Goal: Answer question/provide support: Share knowledge or assist other users

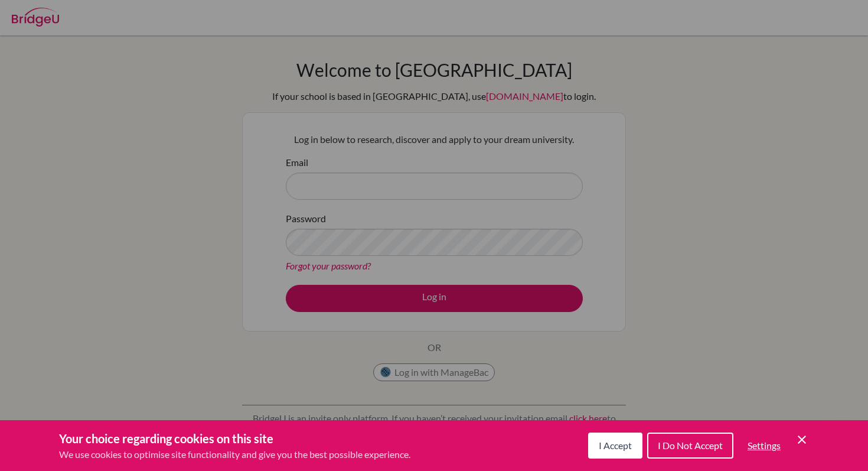
click at [697, 446] on span "I Do Not Accept" at bounding box center [690, 444] width 65 height 11
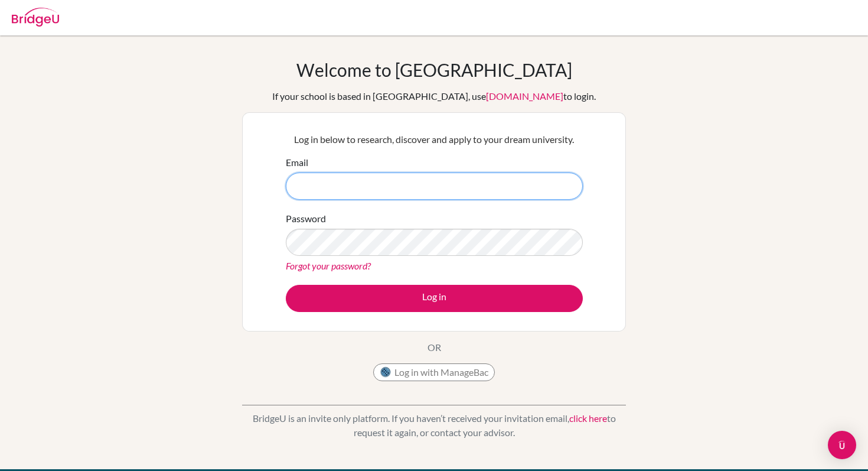
click at [452, 186] on input "Email" at bounding box center [434, 185] width 297 height 27
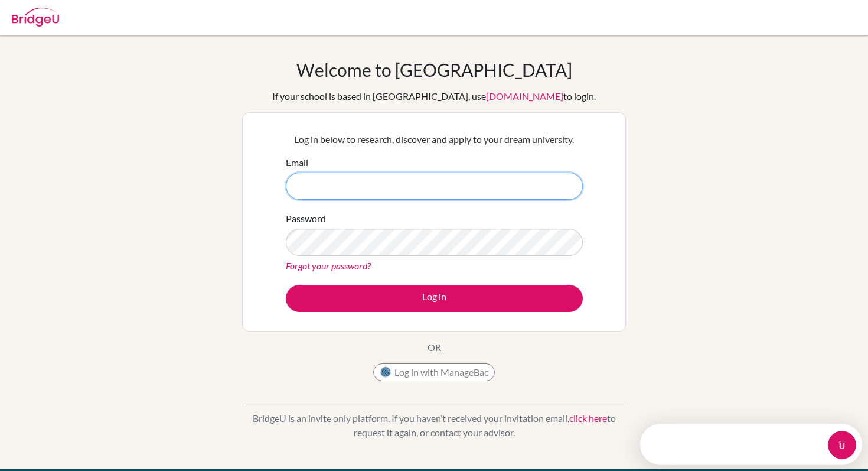
type input "rduff@vis.ac.at"
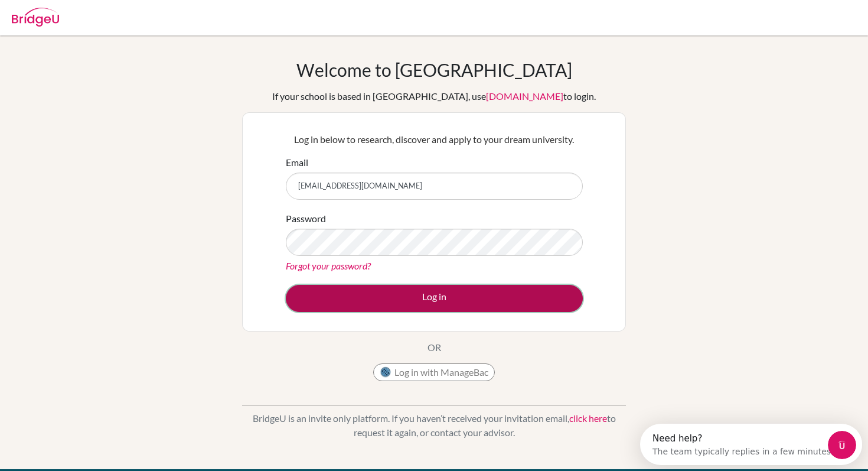
click at [419, 295] on button "Log in" at bounding box center [434, 298] width 297 height 27
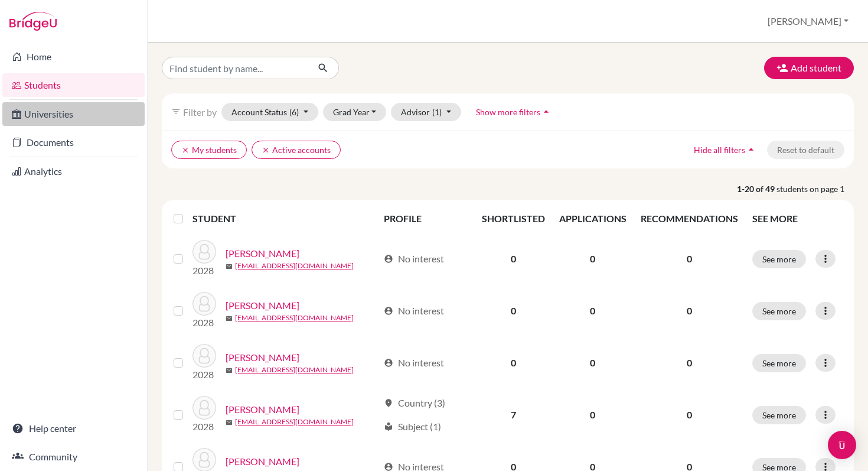
click at [30, 111] on link "Universities" at bounding box center [73, 114] width 142 height 24
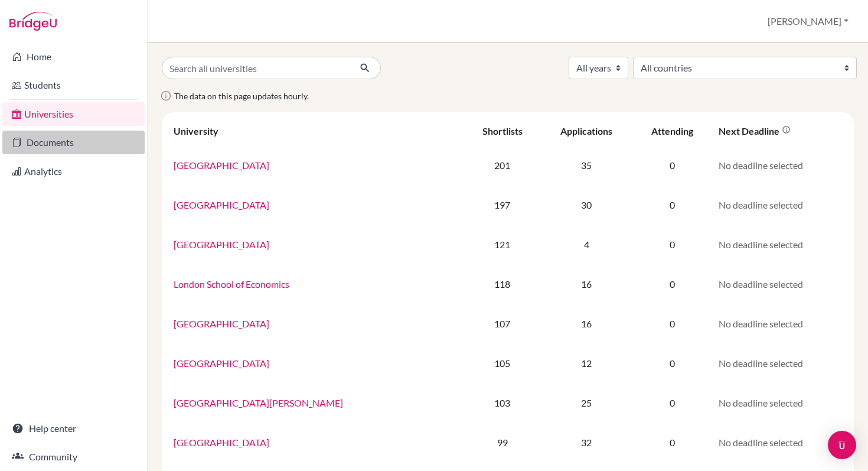
click at [31, 142] on link "Documents" at bounding box center [73, 142] width 142 height 24
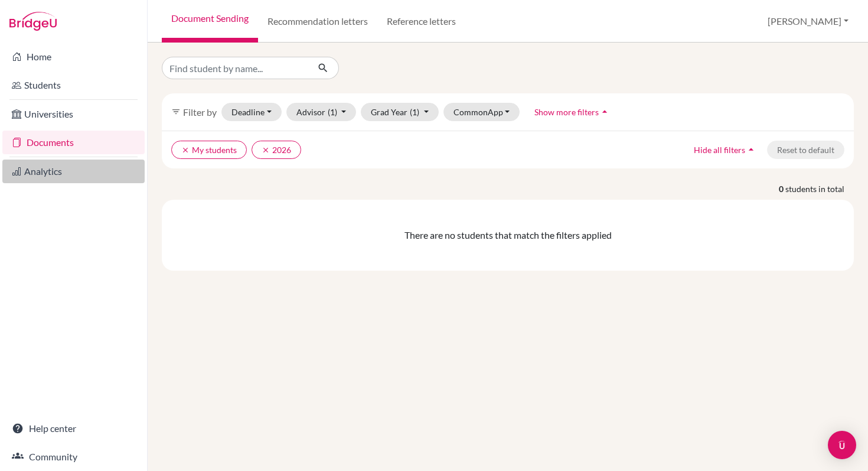
click at [34, 172] on link "Analytics" at bounding box center [73, 171] width 142 height 24
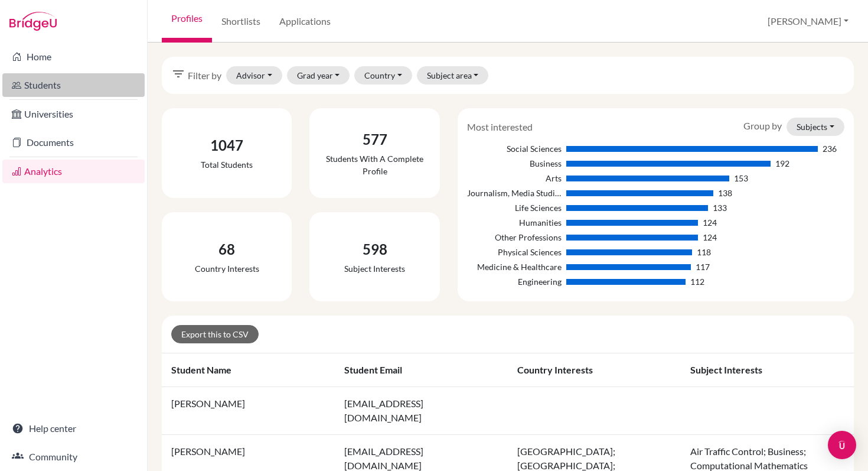
click at [42, 79] on link "Students" at bounding box center [73, 85] width 142 height 24
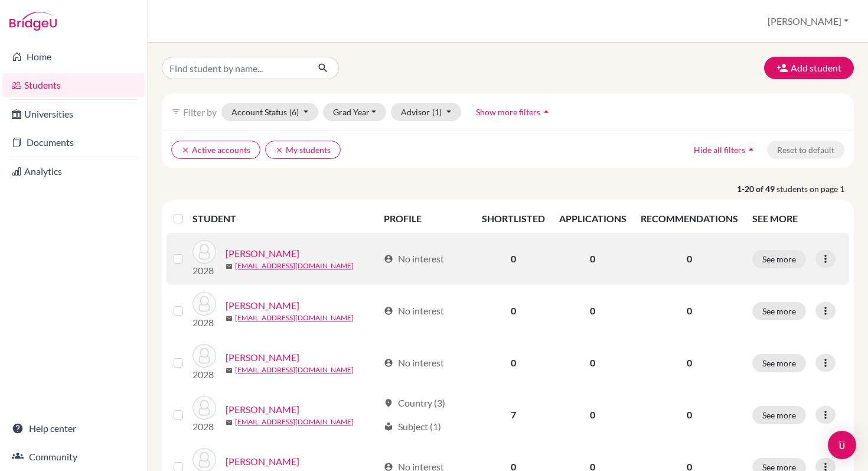
click at [274, 253] on link "[PERSON_NAME]" at bounding box center [263, 253] width 74 height 14
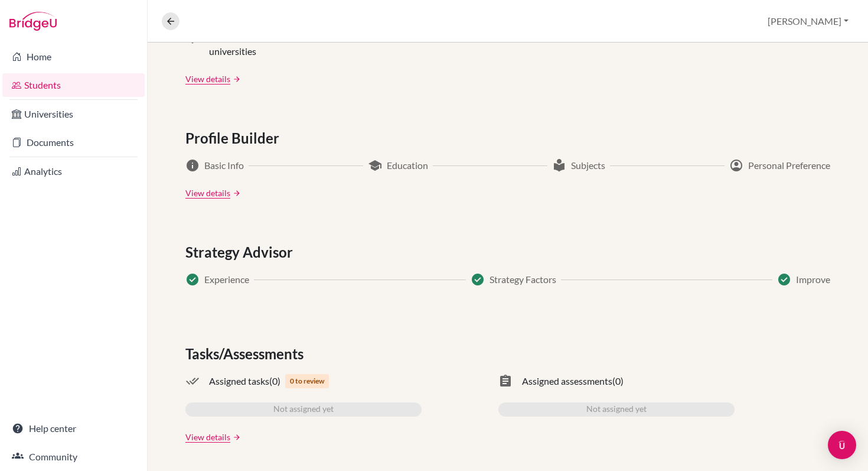
scroll to position [568, 0]
click at [240, 250] on span "Strategy Advisor" at bounding box center [241, 251] width 112 height 21
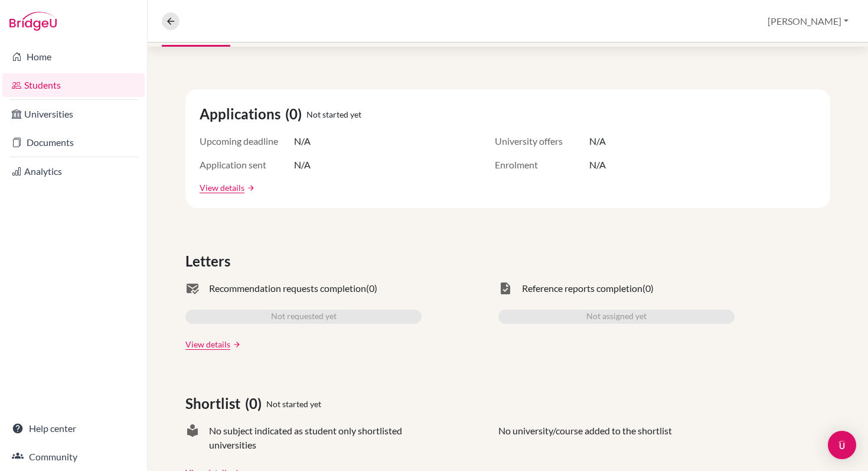
scroll to position [0, 0]
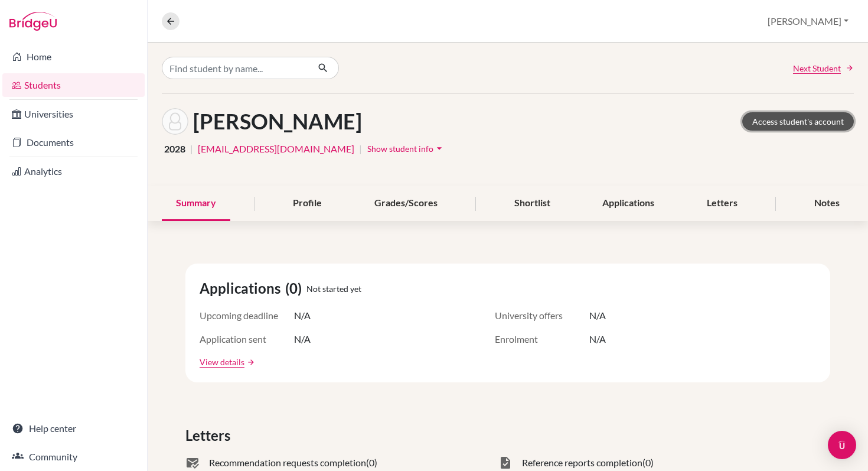
click at [780, 125] on link "Access student's account" at bounding box center [798, 121] width 112 height 18
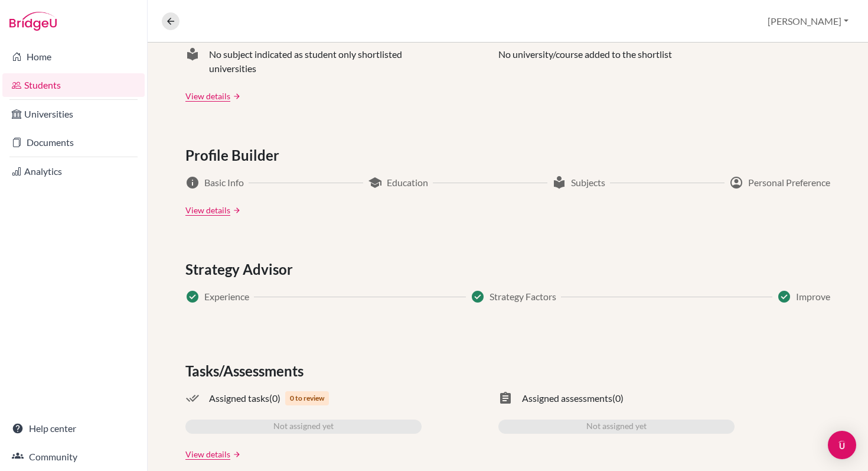
scroll to position [554, 0]
